Goal: Task Accomplishment & Management: Manage account settings

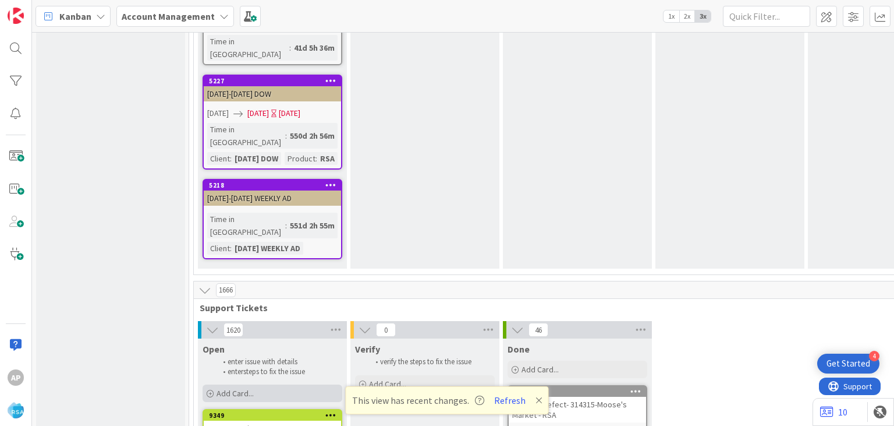
click at [234, 388] on span "Add Card..." at bounding box center [235, 393] width 37 height 10
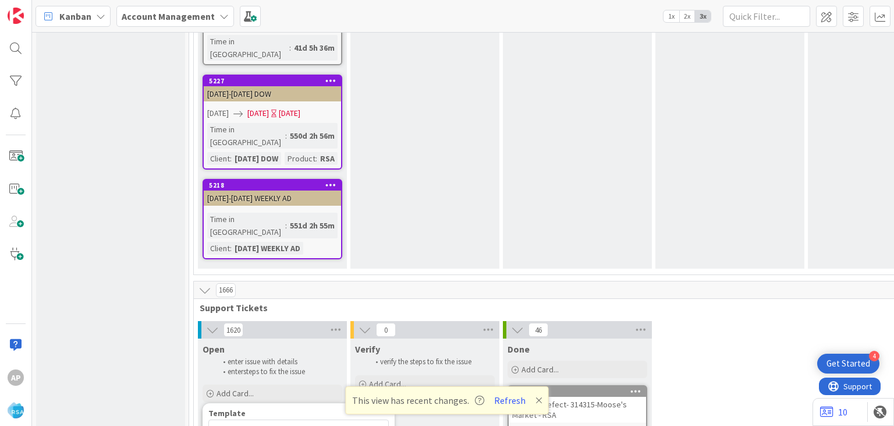
click at [249, 422] on span "Not Set" at bounding box center [287, 429] width 146 height 15
type textarea "x"
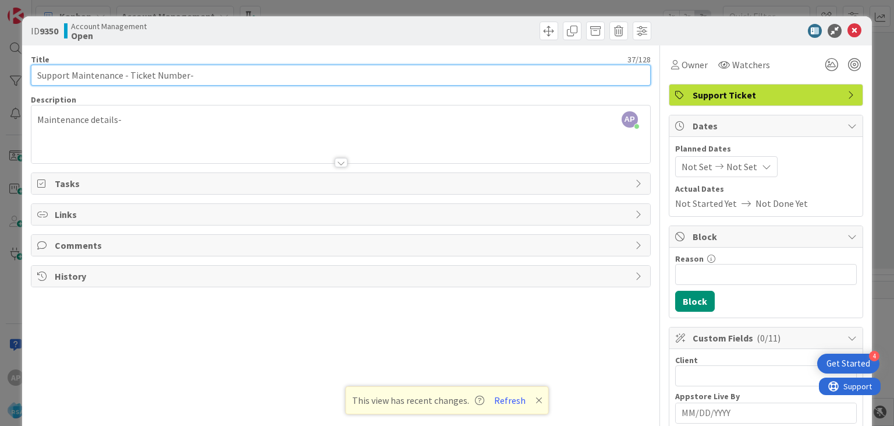
drag, startPoint x: 128, startPoint y: 74, endPoint x: 184, endPoint y: 76, distance: 55.9
click at [184, 76] on input "Support Maintenance - Ticket Number-" at bounding box center [341, 75] width 620 height 21
drag, startPoint x: 184, startPoint y: 76, endPoint x: 129, endPoint y: 73, distance: 54.8
click at [129, 73] on input "Support Maintenance - Ticket Number-" at bounding box center [341, 75] width 620 height 21
paste input "#315790"
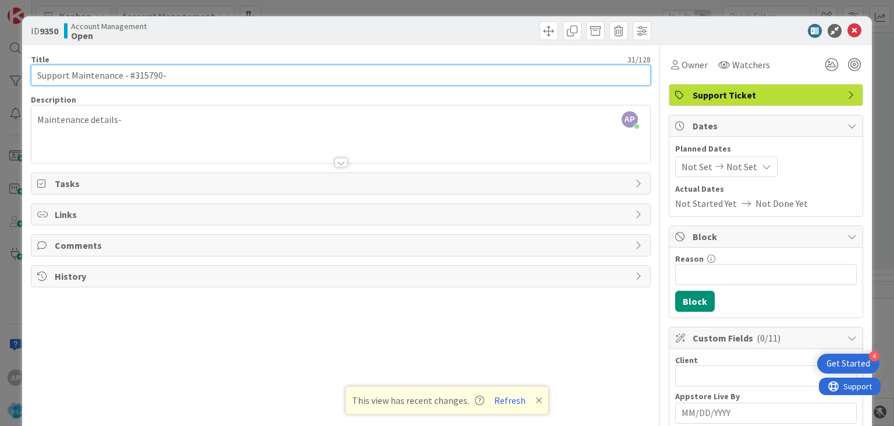
click at [129, 73] on input "Support Maintenance - #315790-" at bounding box center [341, 75] width 620 height 21
click at [133, 76] on input "Support Maintenance - #315790-" at bounding box center [341, 75] width 620 height 21
click at [171, 77] on input "Support Maintenance - 315790-" at bounding box center [341, 75] width 620 height 21
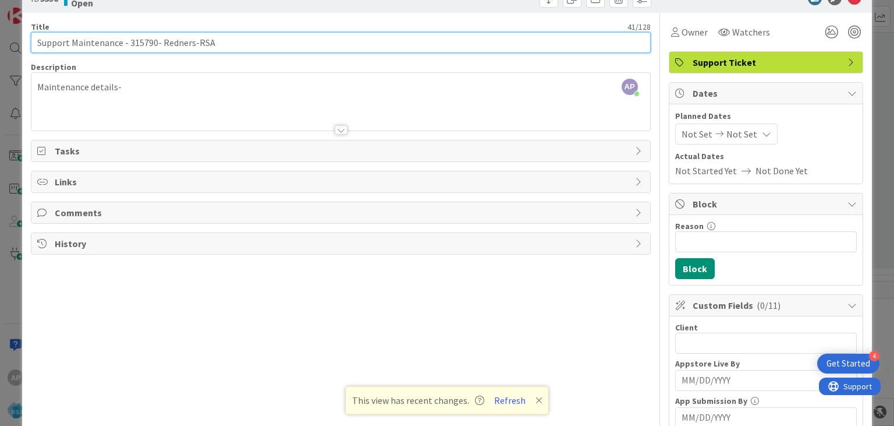
scroll to position [33, 0]
type input "Support Maintenance - 315790- Redners-RSA"
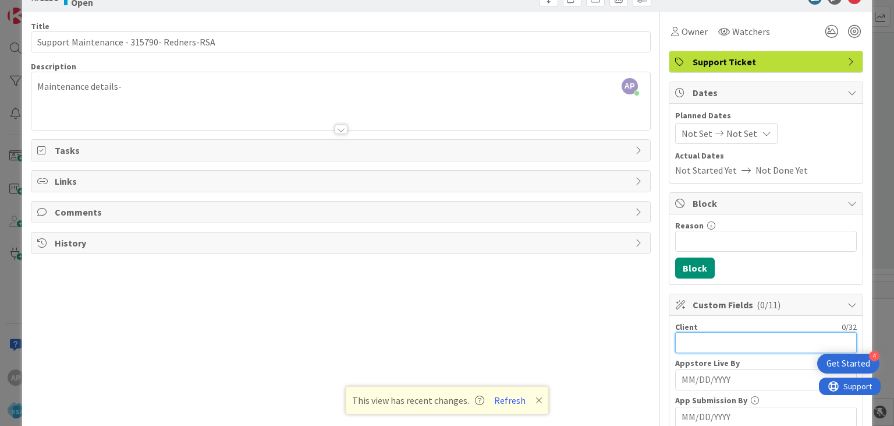
click at [692, 338] on input "text" at bounding box center [766, 342] width 182 height 21
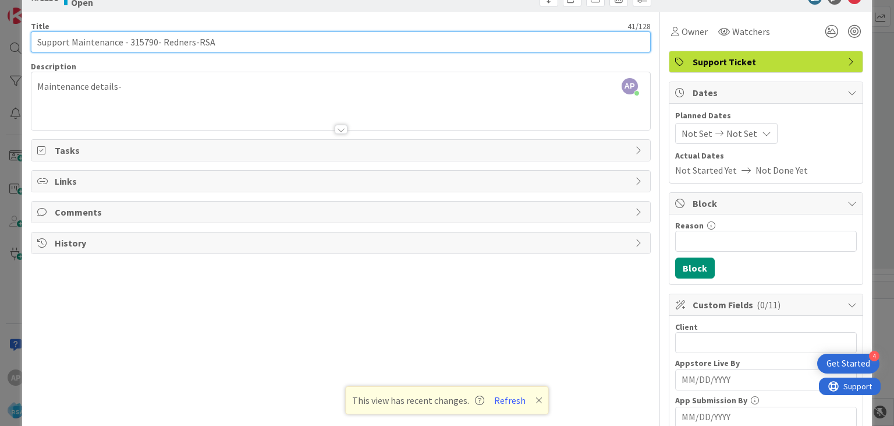
drag, startPoint x: 162, startPoint y: 43, endPoint x: 192, endPoint y: 44, distance: 29.7
click at [192, 44] on input "Support Maintenance - 315790- Redners-RSA" at bounding box center [341, 41] width 620 height 21
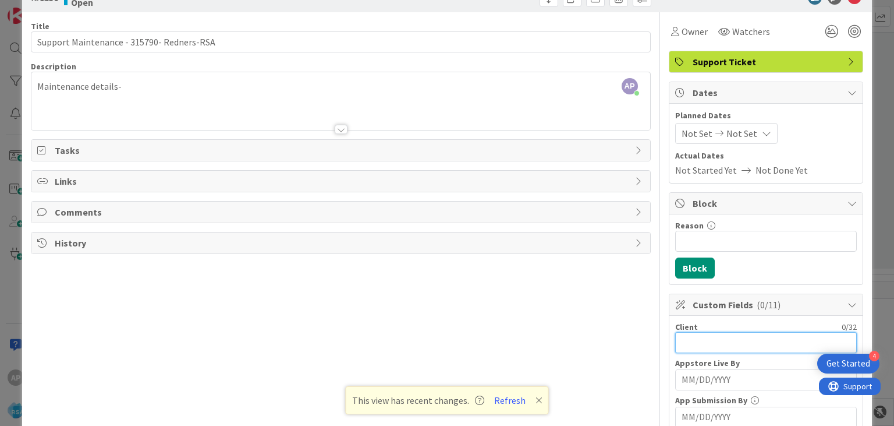
click at [691, 341] on input "text" at bounding box center [766, 342] width 182 height 21
paste input "Redners"
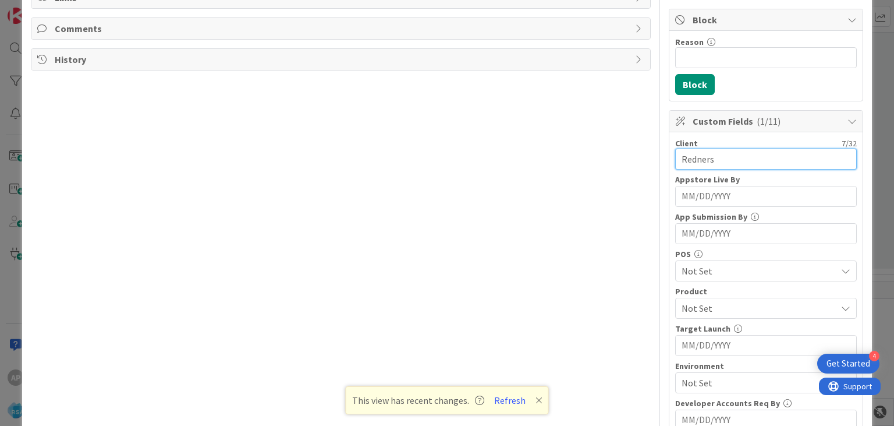
type input "Redners"
click at [706, 302] on span "Not Set" at bounding box center [759, 308] width 155 height 14
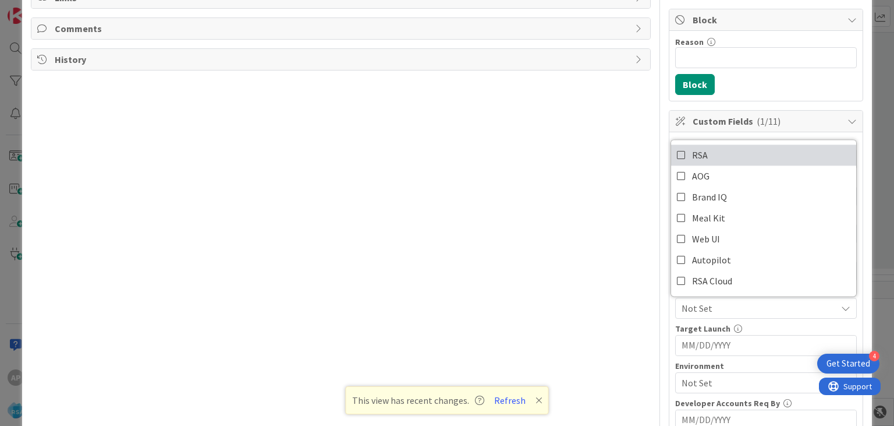
click at [681, 150] on icon at bounding box center [681, 154] width 9 height 17
click at [664, 309] on div "Title 41 / 128 Support Maintenance - 315790- Redners-RSA Description AP [PERSON…" at bounding box center [447, 235] width 832 height 812
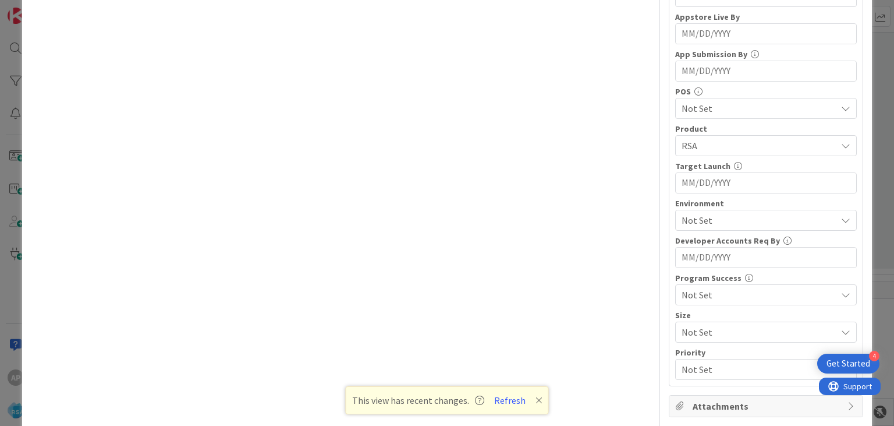
scroll to position [395, 0]
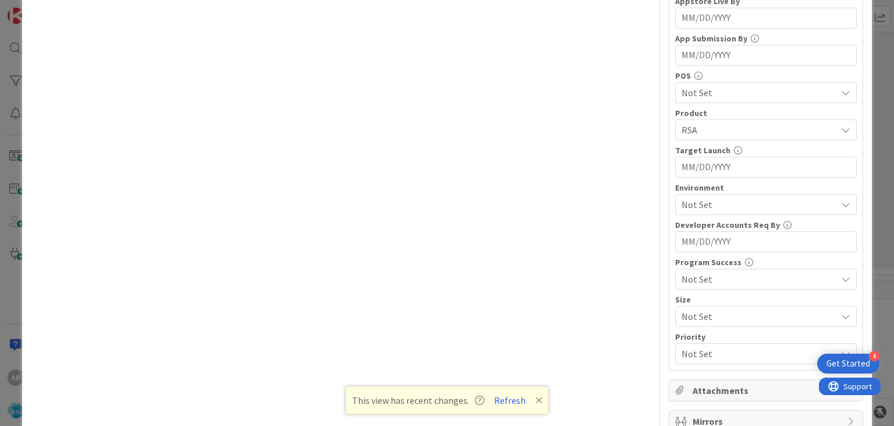
click at [695, 203] on span "Not Set" at bounding box center [759, 204] width 155 height 14
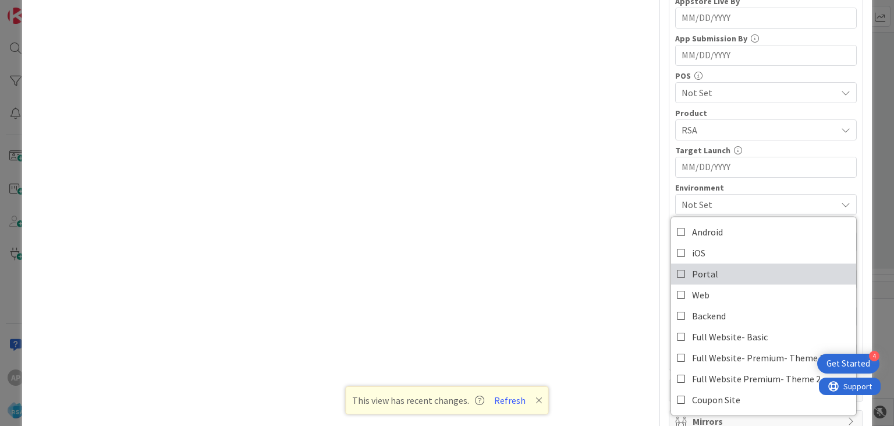
click at [681, 272] on icon at bounding box center [681, 273] width 9 height 17
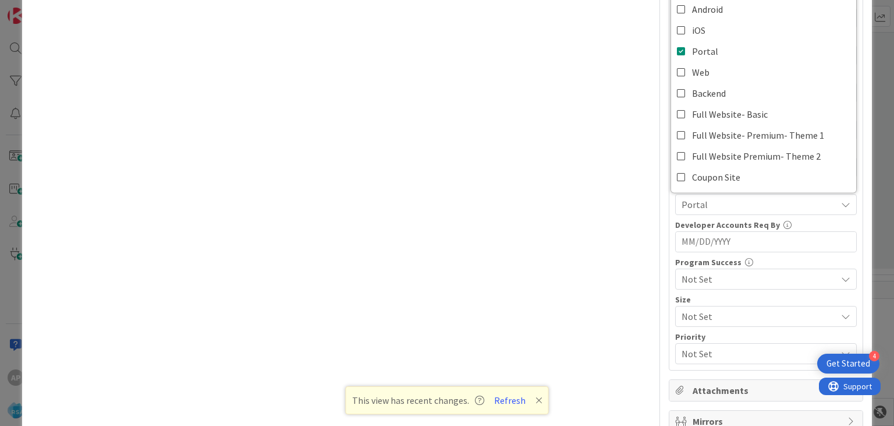
scroll to position [0, 0]
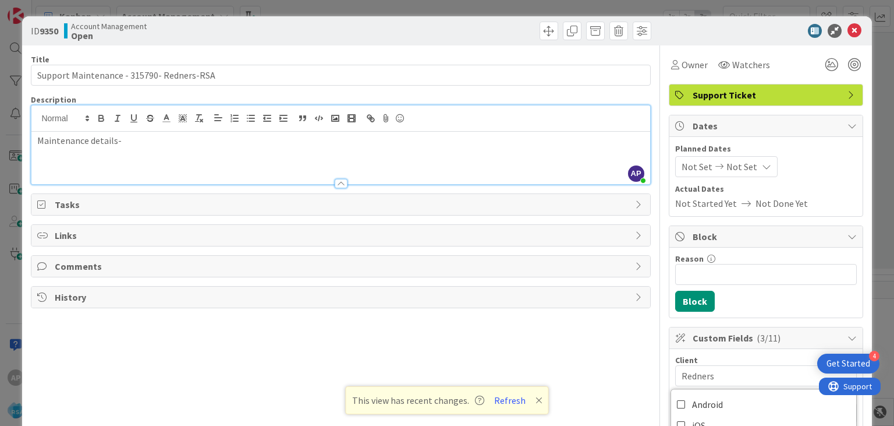
click at [137, 132] on div "Maintenance details-" at bounding box center [340, 158] width 618 height 52
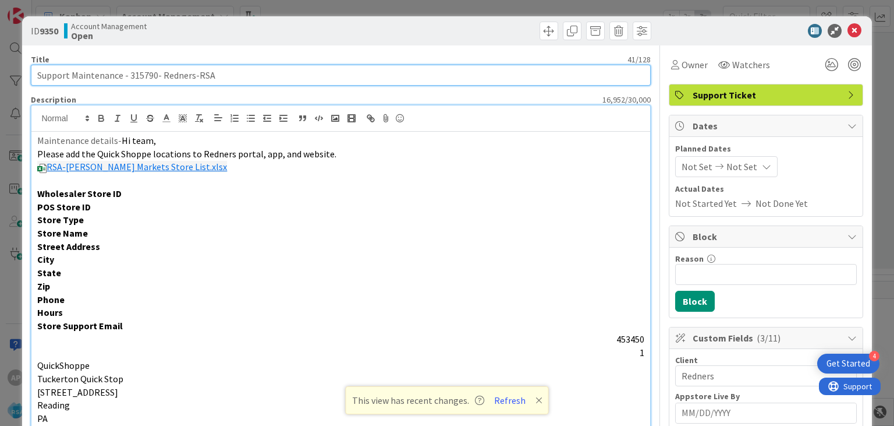
drag, startPoint x: 72, startPoint y: 75, endPoint x: 192, endPoint y: 81, distance: 120.1
click at [192, 81] on input "Support Maintenance - 315790- Redners-RSA" at bounding box center [341, 75] width 620 height 21
